Goal: Communication & Community: Answer question/provide support

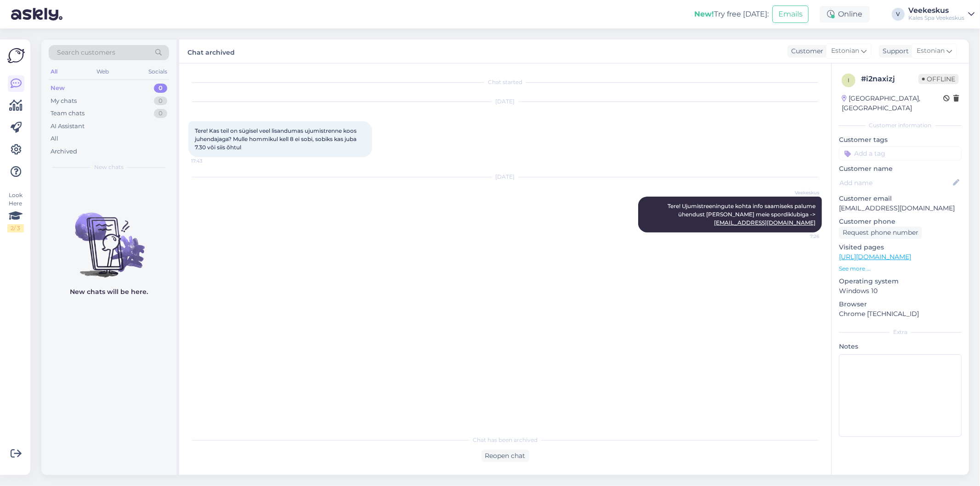
click at [99, 84] on div "New 0" at bounding box center [109, 88] width 120 height 13
click at [105, 73] on div "Web" at bounding box center [103, 72] width 16 height 12
click at [146, 71] on div "All Web Socials" at bounding box center [109, 73] width 120 height 14
click at [157, 73] on div "Socials" at bounding box center [157, 72] width 23 height 12
click at [51, 68] on div "All" at bounding box center [54, 72] width 11 height 12
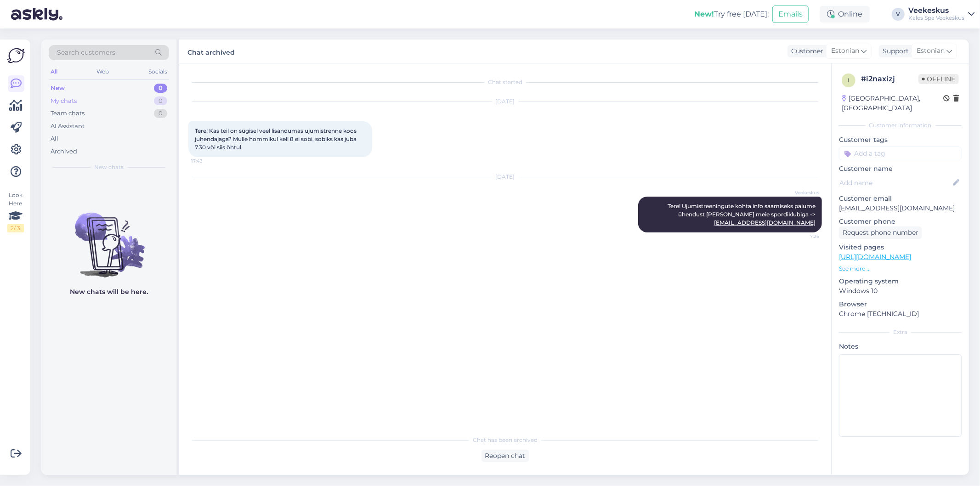
click at [65, 104] on div "My chats" at bounding box center [64, 100] width 26 height 9
click at [71, 127] on div "AI Assistant" at bounding box center [68, 126] width 34 height 9
click at [68, 125] on div "AI Assistant" at bounding box center [70, 126] width 38 height 9
click at [68, 137] on div "All" at bounding box center [109, 138] width 120 height 13
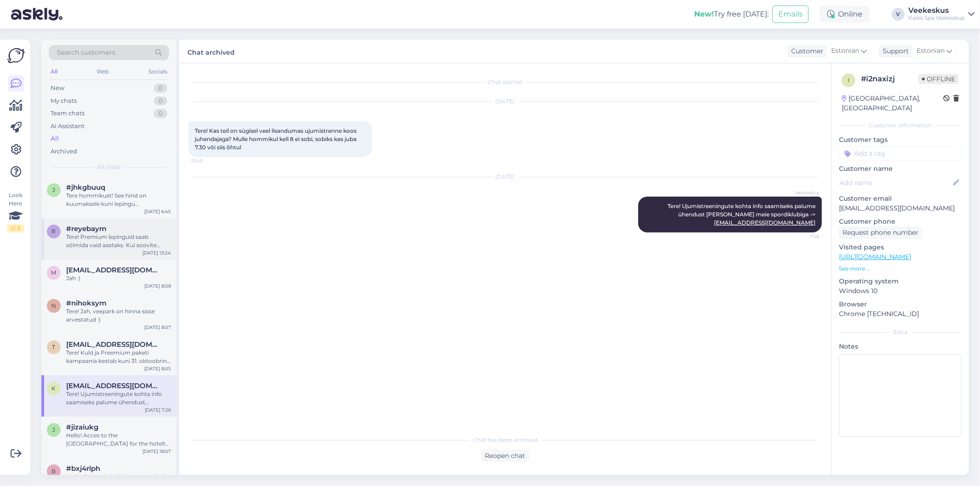
click at [154, 219] on div "r #reyebaym Tere! Premium lepinguid saab sõlmida vaid aastaks. Kui soovite võit…" at bounding box center [108, 238] width 135 height 41
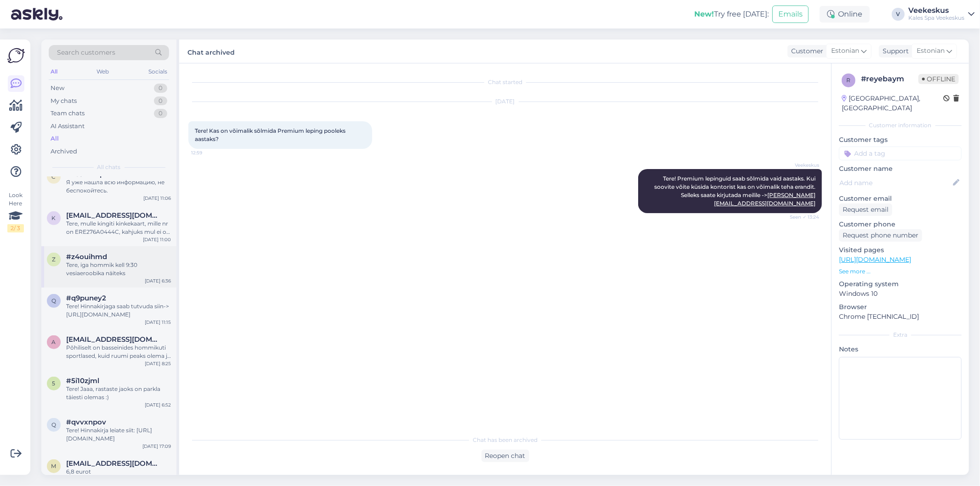
scroll to position [561, 0]
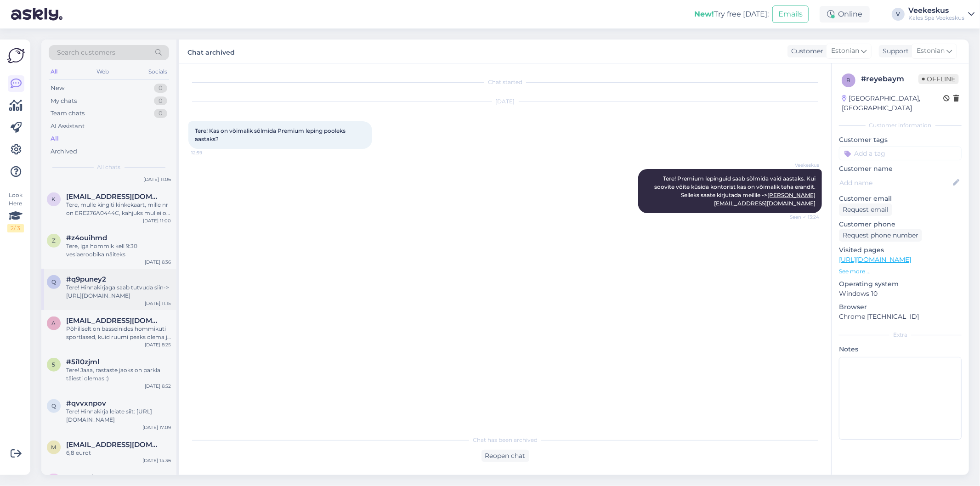
click at [142, 304] on div "q #q9puney2 Tere! Hinnakirjaga saab tutvuda siin-> [URL][DOMAIN_NAME] [DATE] 11…" at bounding box center [108, 289] width 135 height 41
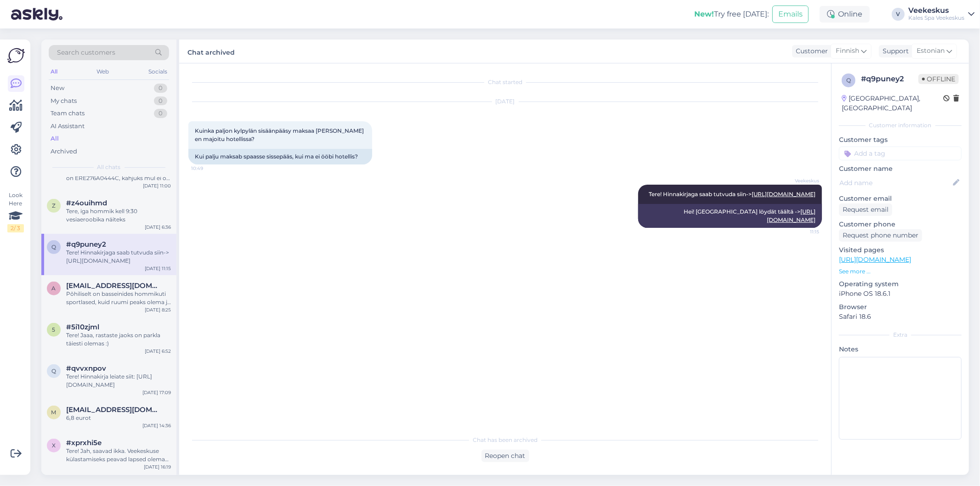
scroll to position [612, 0]
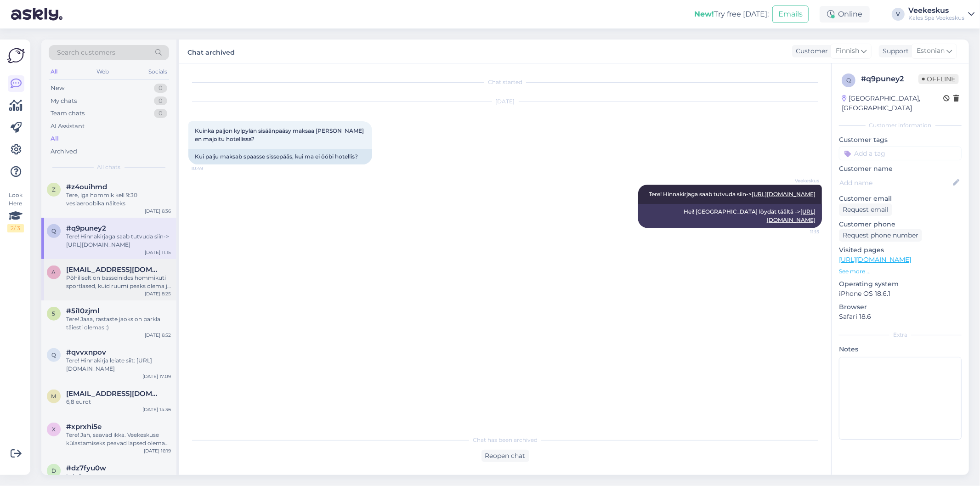
click at [146, 297] on div "a [EMAIL_ADDRESS][DOMAIN_NAME] Põhiliselt on basseinides hommikuti sportlased, …" at bounding box center [108, 279] width 135 height 41
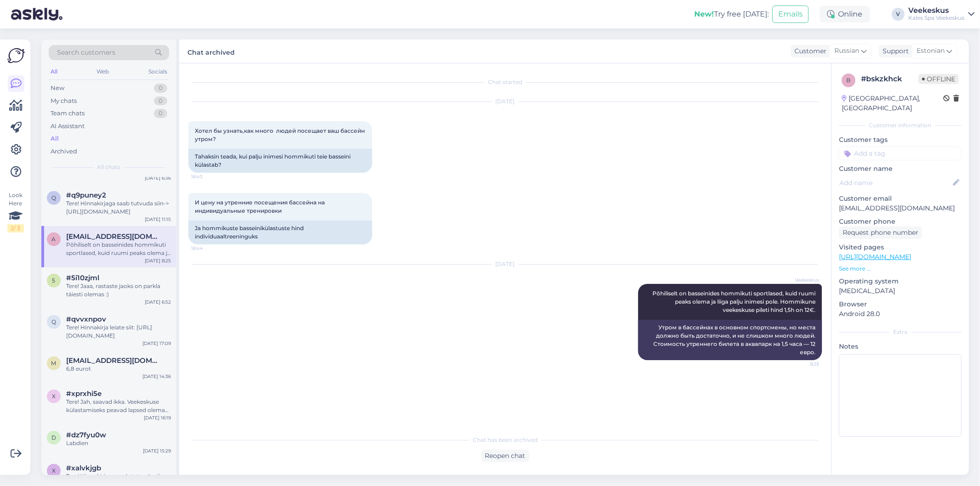
scroll to position [663, 0]
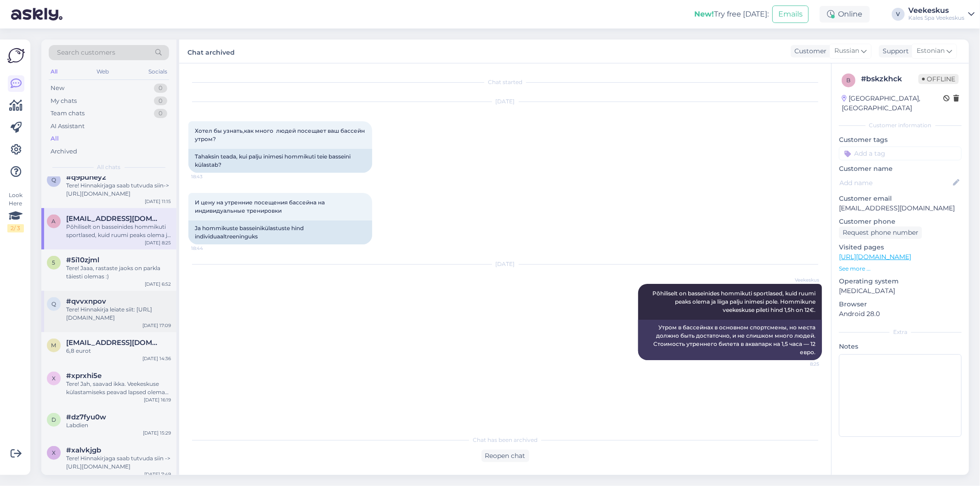
click at [112, 325] on div "q #qvvxnpov Tere! Hinnakirja leiate siit: [URL][DOMAIN_NAME] [DATE] 17:09" at bounding box center [108, 311] width 135 height 41
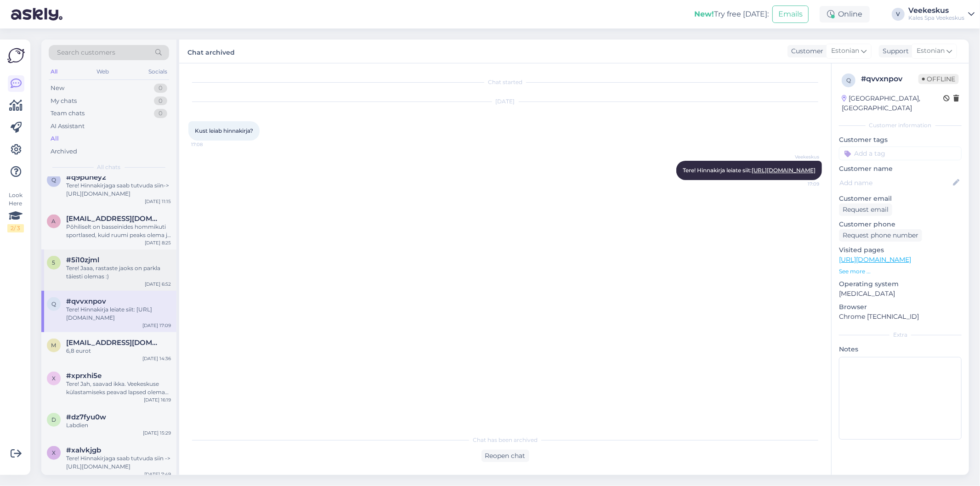
click at [109, 272] on div "Tere! Jaaa, rastaste jaoks on parkla täiesti olemas :)" at bounding box center [118, 272] width 105 height 17
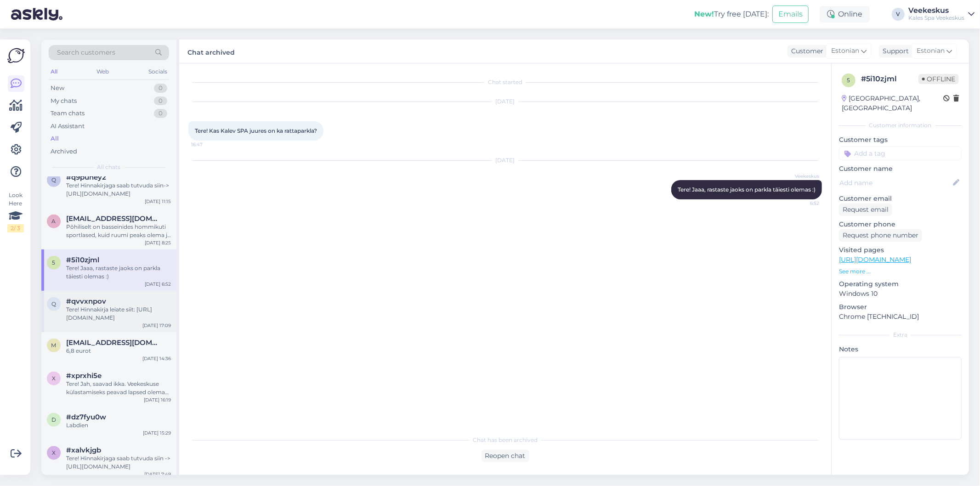
scroll to position [714, 0]
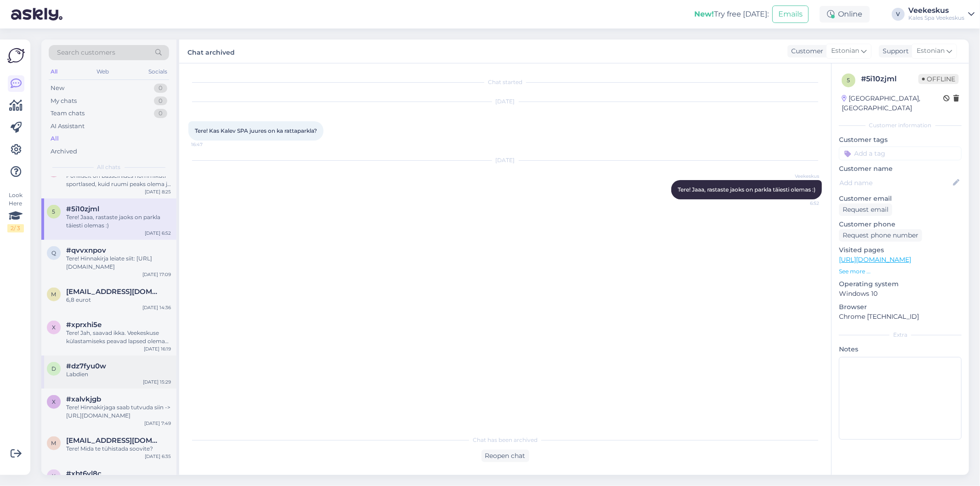
click at [104, 356] on div "d #dz7fyu0w Labdien [DATE] 15:29" at bounding box center [108, 371] width 135 height 33
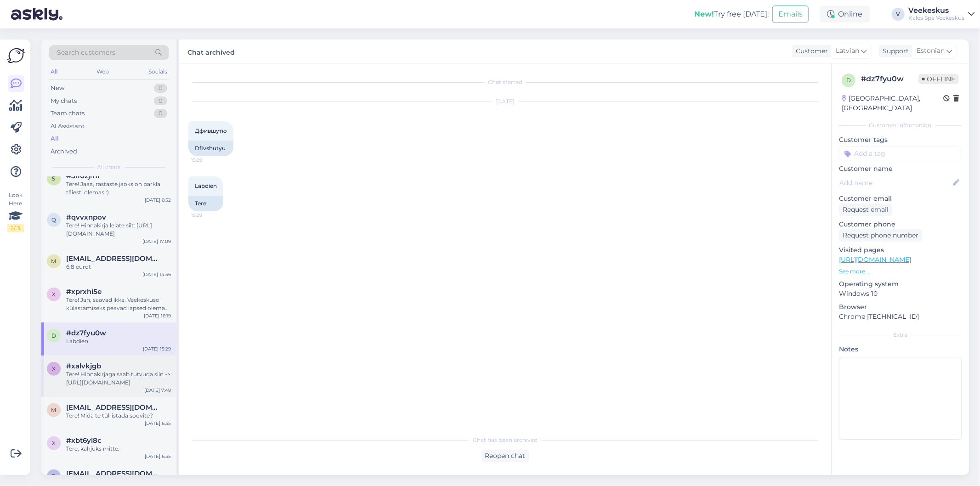
scroll to position [765, 0]
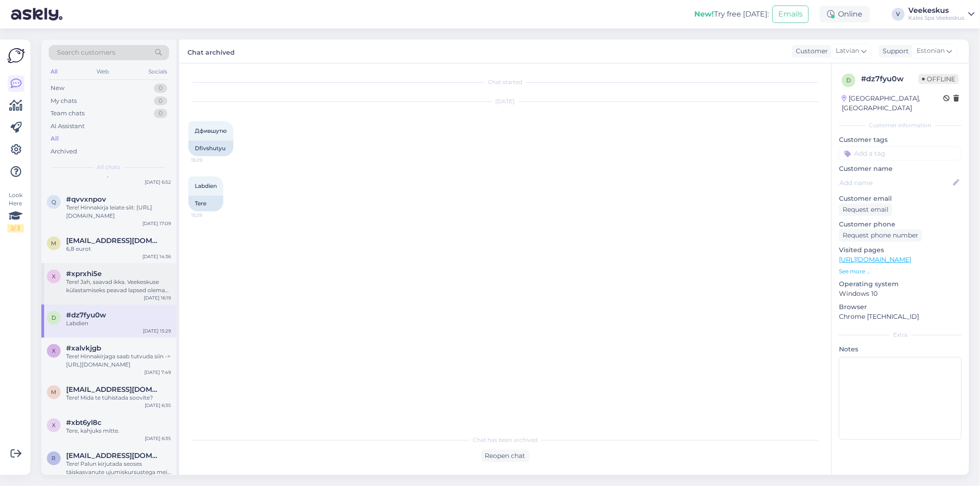
click at [127, 285] on div "Tere! Jah, saavad ikka. Veekeskuse külastamiseks peavad lapsed olema 12+." at bounding box center [118, 286] width 105 height 17
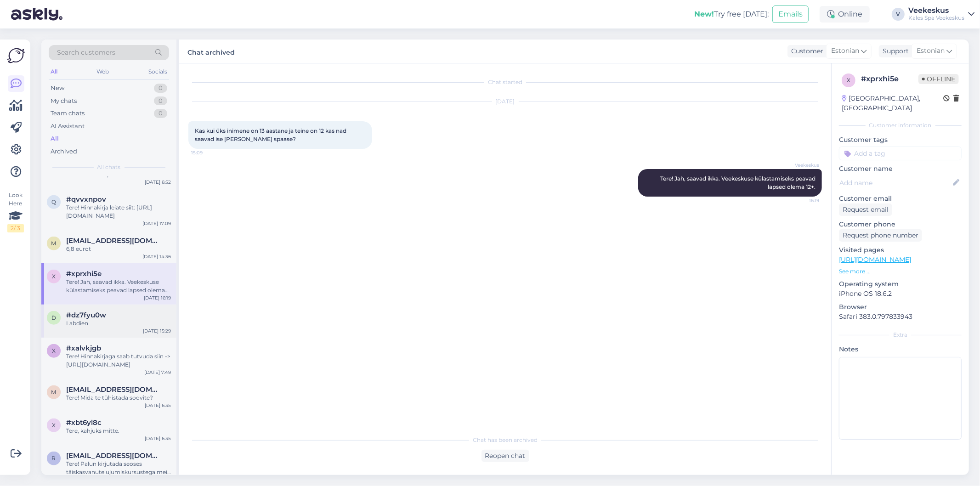
click at [116, 327] on div "Labdien" at bounding box center [118, 323] width 105 height 8
